Goal: Navigation & Orientation: Find specific page/section

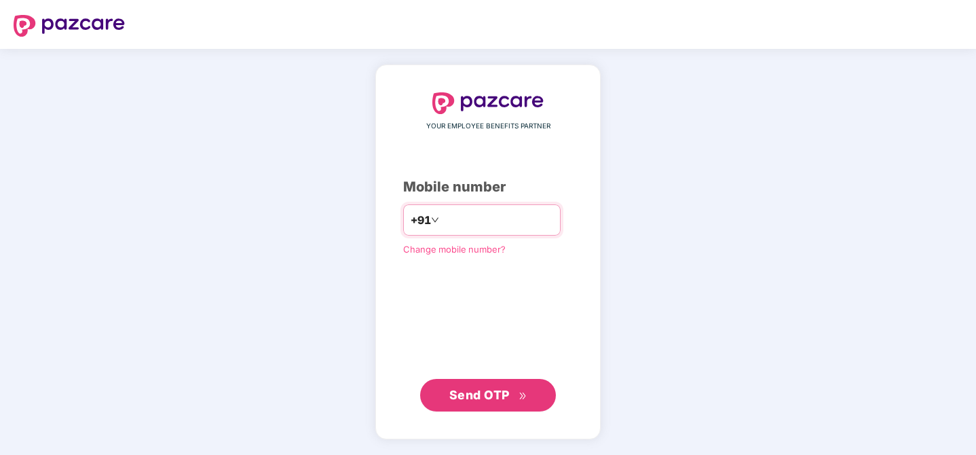
type input "**********"
click at [492, 388] on span "Send OTP" at bounding box center [479, 394] width 60 height 14
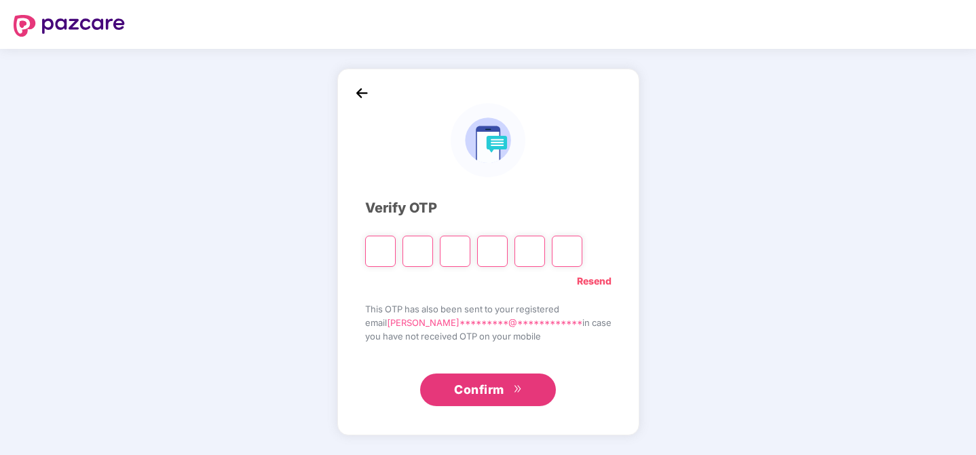
paste input "*"
type input "*"
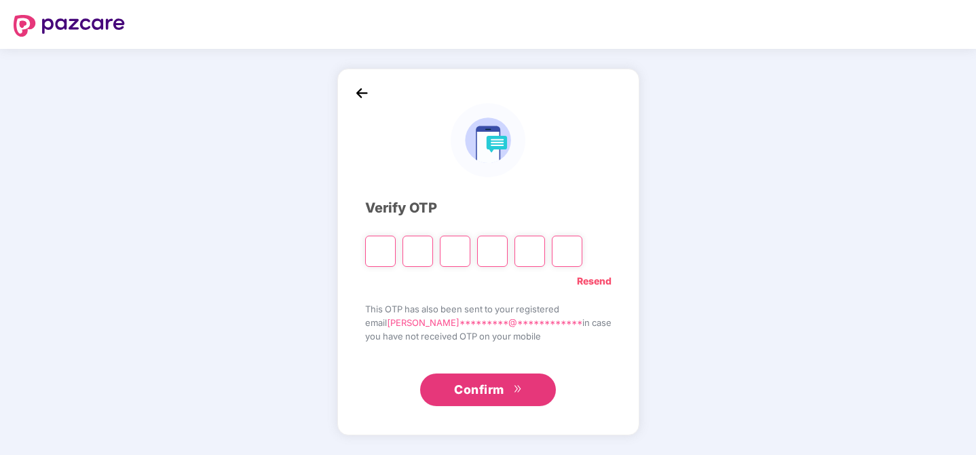
type input "*"
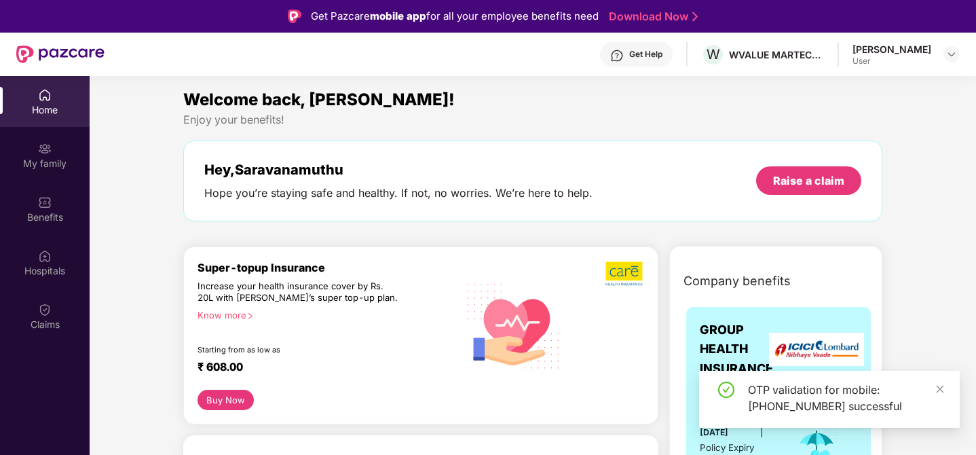
click at [942, 376] on div "OTP validation for mobile: [PHONE_NUMBER] successful" at bounding box center [829, 399] width 261 height 57
click at [938, 392] on icon "close" at bounding box center [941, 389] width 10 height 10
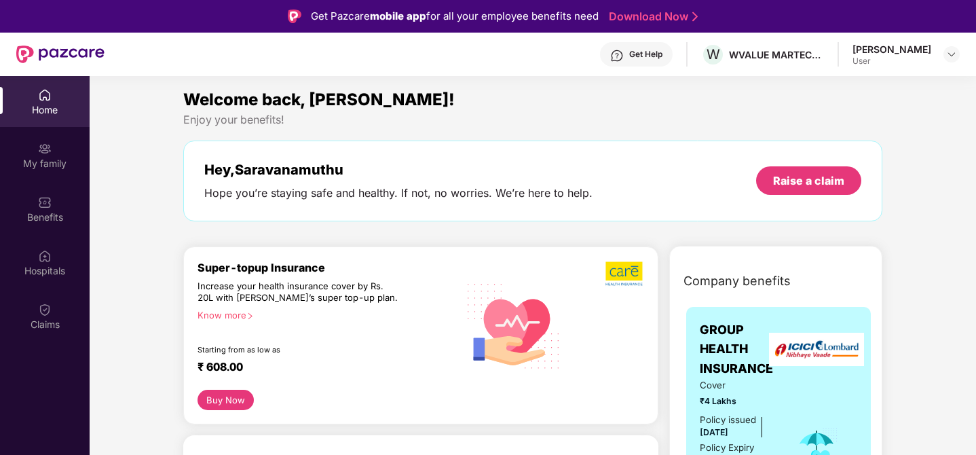
click at [420, 94] on span "Welcome back, [PERSON_NAME]!" at bounding box center [319, 100] width 272 height 20
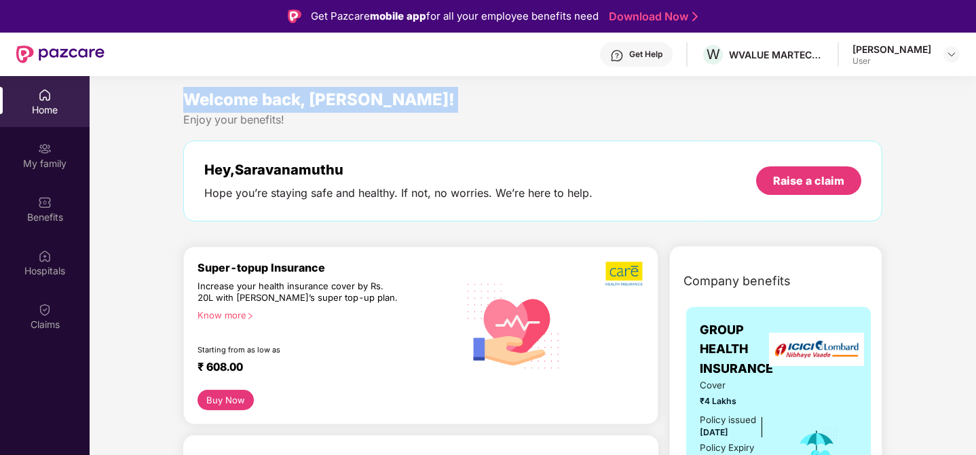
click at [420, 94] on span "Welcome back, [PERSON_NAME]!" at bounding box center [319, 100] width 272 height 20
click at [472, 110] on div "Welcome back, [PERSON_NAME]!" at bounding box center [533, 100] width 700 height 26
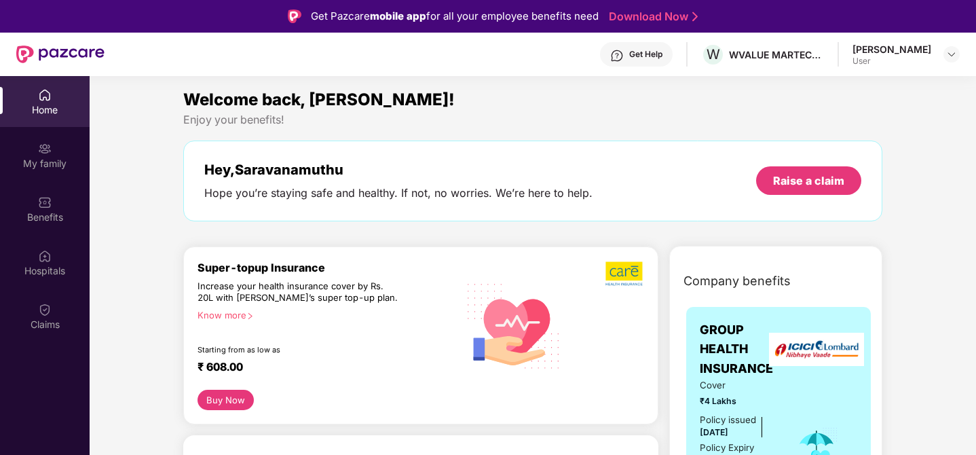
click at [401, 102] on span "Welcome back, [PERSON_NAME]!" at bounding box center [319, 100] width 272 height 20
click at [328, 103] on span "Welcome back, [PERSON_NAME]!" at bounding box center [319, 100] width 272 height 20
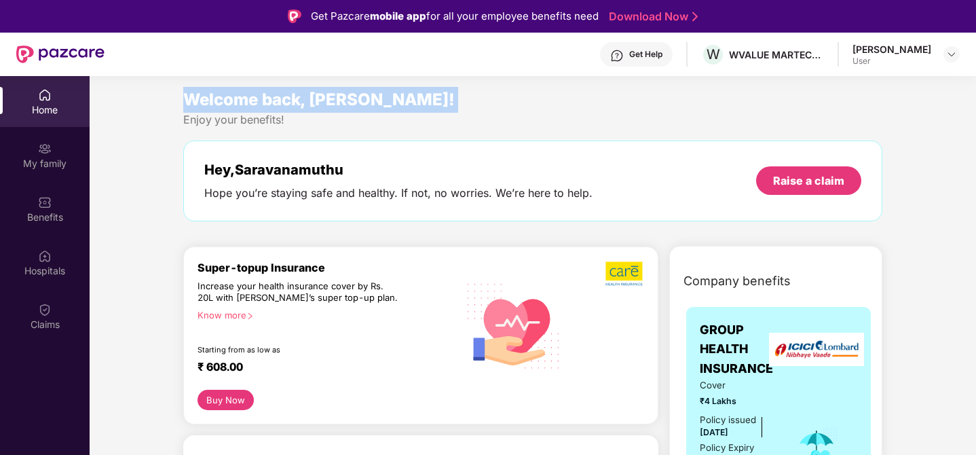
click at [301, 115] on div "Enjoy your benefits!" at bounding box center [533, 120] width 700 height 14
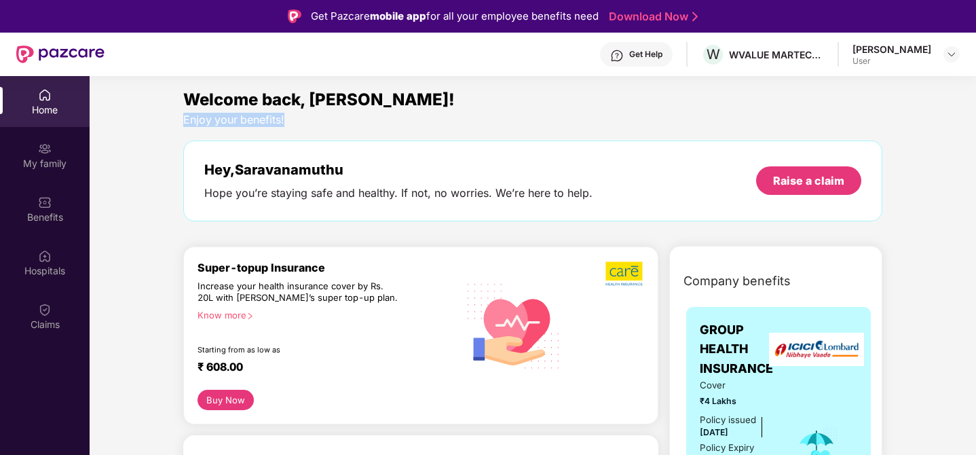
drag, startPoint x: 299, startPoint y: 118, endPoint x: 147, endPoint y: 112, distance: 152.9
click at [216, 120] on div "Enjoy your benefits!" at bounding box center [533, 120] width 700 height 14
